Goal: Task Accomplishment & Management: Complete application form

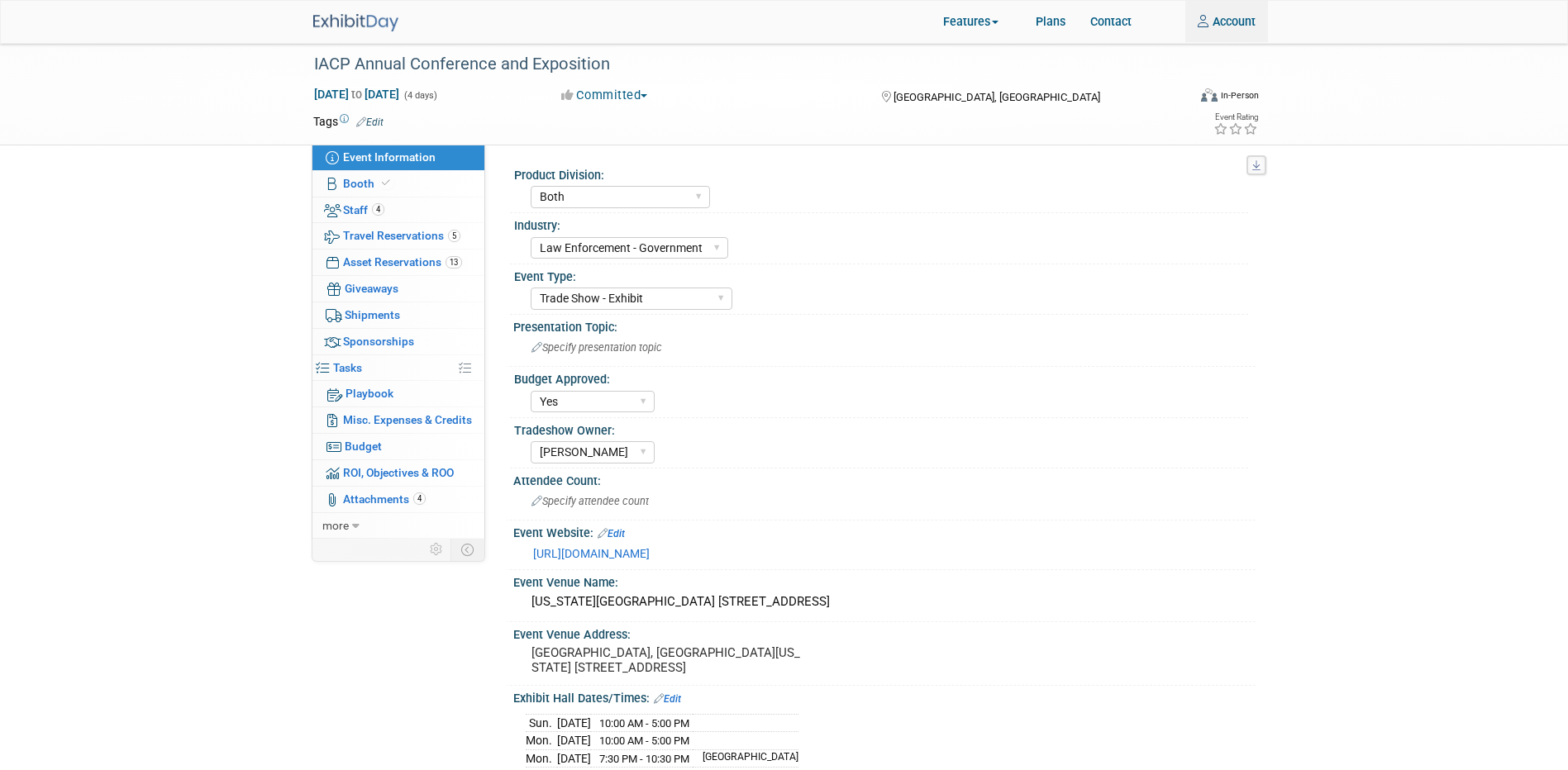
select select "Both"
select select "Law Enforcement - Government"
select select "Trade Show - Exhibit"
select select "Yes"
select select "[PERSON_NAME]"
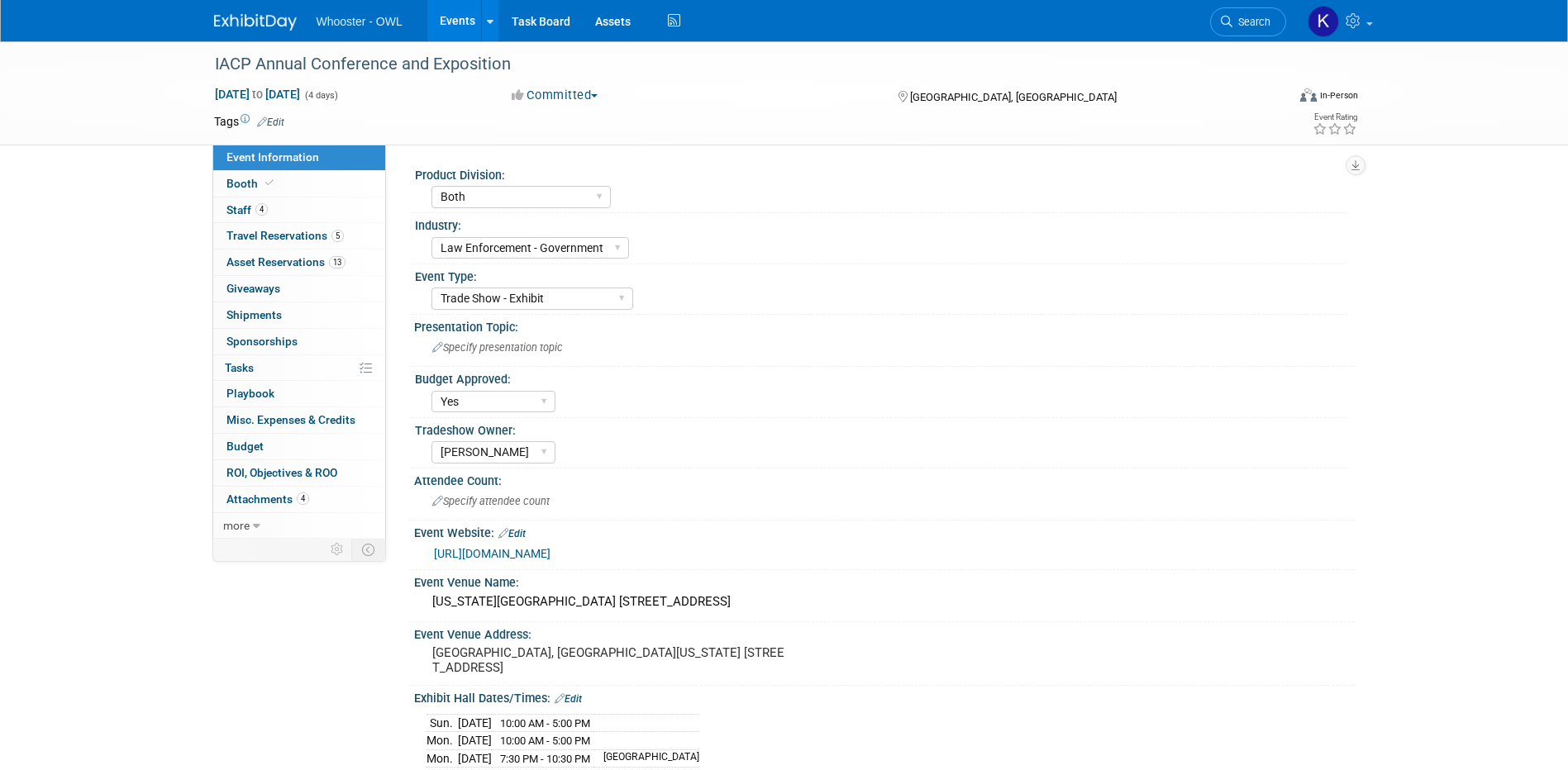
select select "Both"
select select "Law Enforcement - Government"
select select "Trade Show - Exhibit"
select select "Yes"
select select "[PERSON_NAME]"
